Goal: Information Seeking & Learning: Learn about a topic

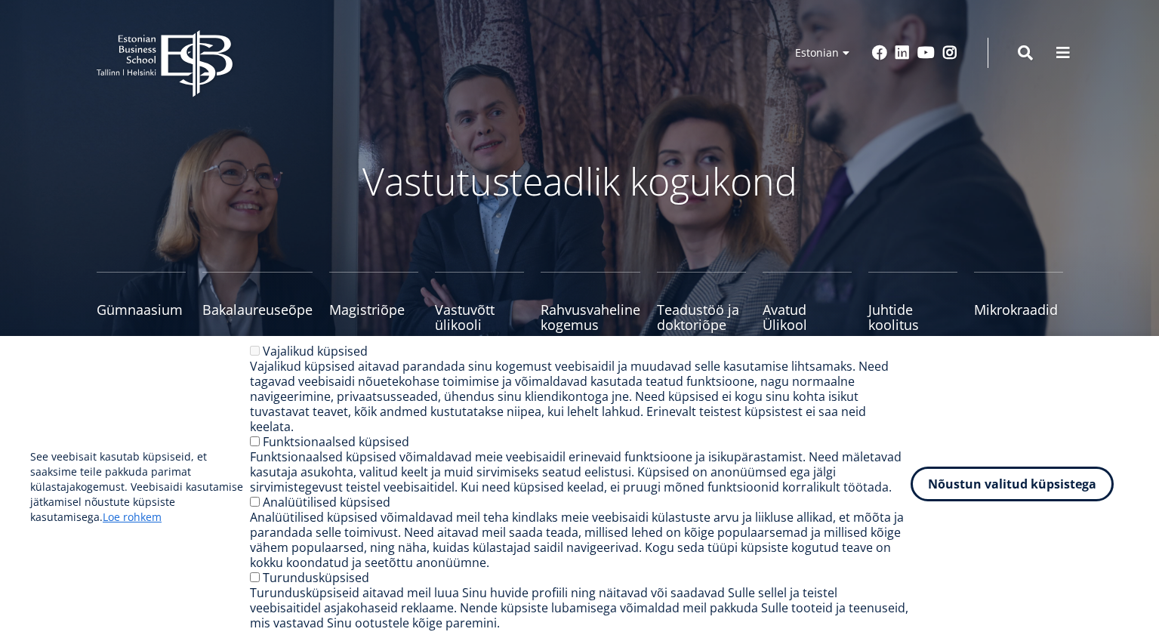
click at [978, 489] on button "Nõustun valitud küpsistega" at bounding box center [1012, 484] width 203 height 35
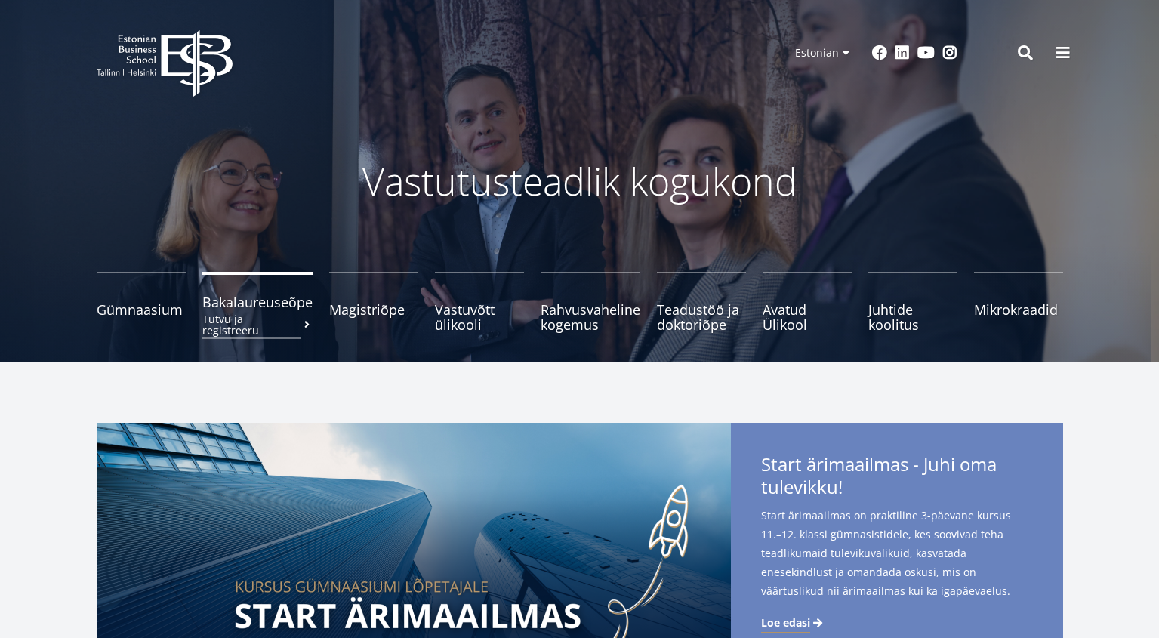
click at [272, 301] on span "Bakalaureuseõpe Tutvu ja registreeru" at bounding box center [257, 302] width 110 height 15
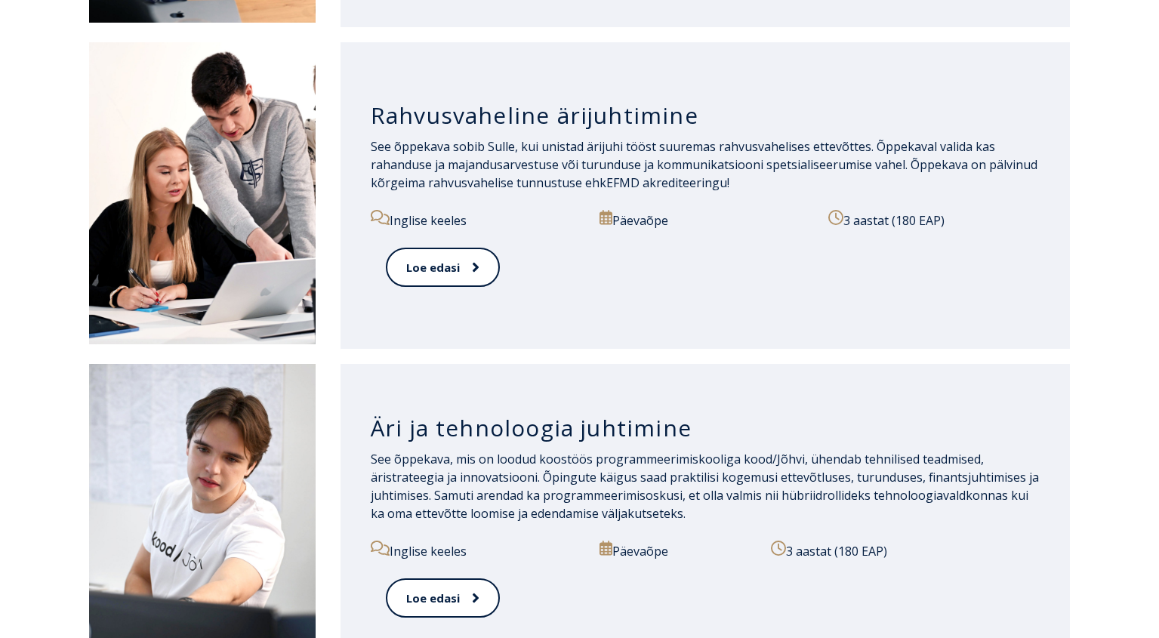
scroll to position [1784, 0]
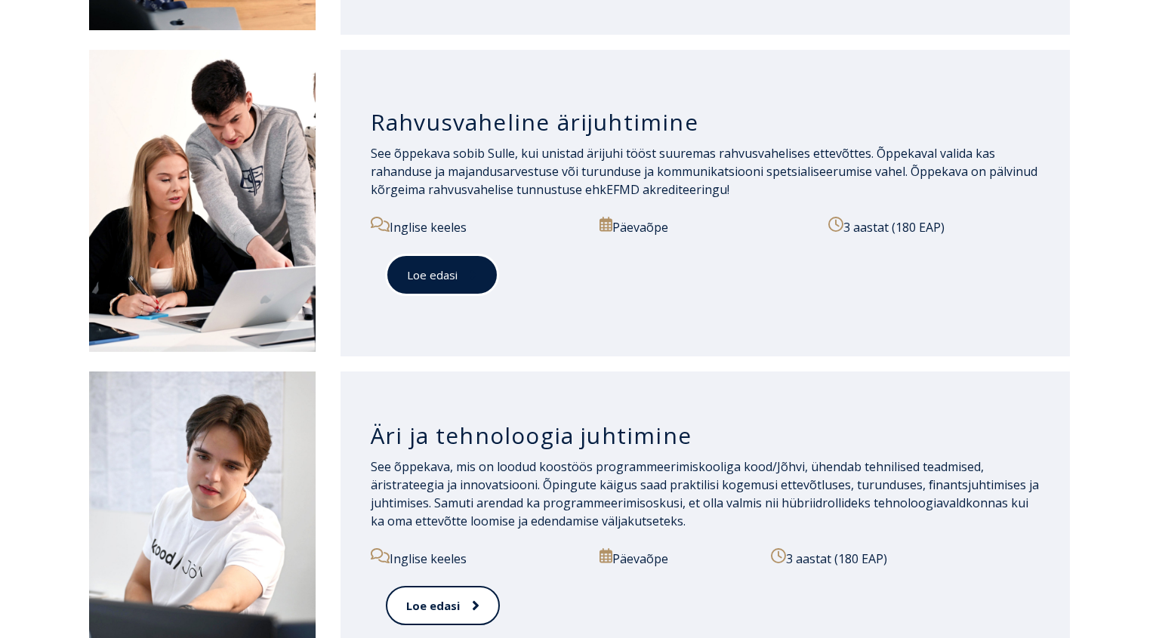
click at [432, 276] on link "Loe edasi" at bounding box center [442, 276] width 113 height 42
